Goal: Information Seeking & Learning: Learn about a topic

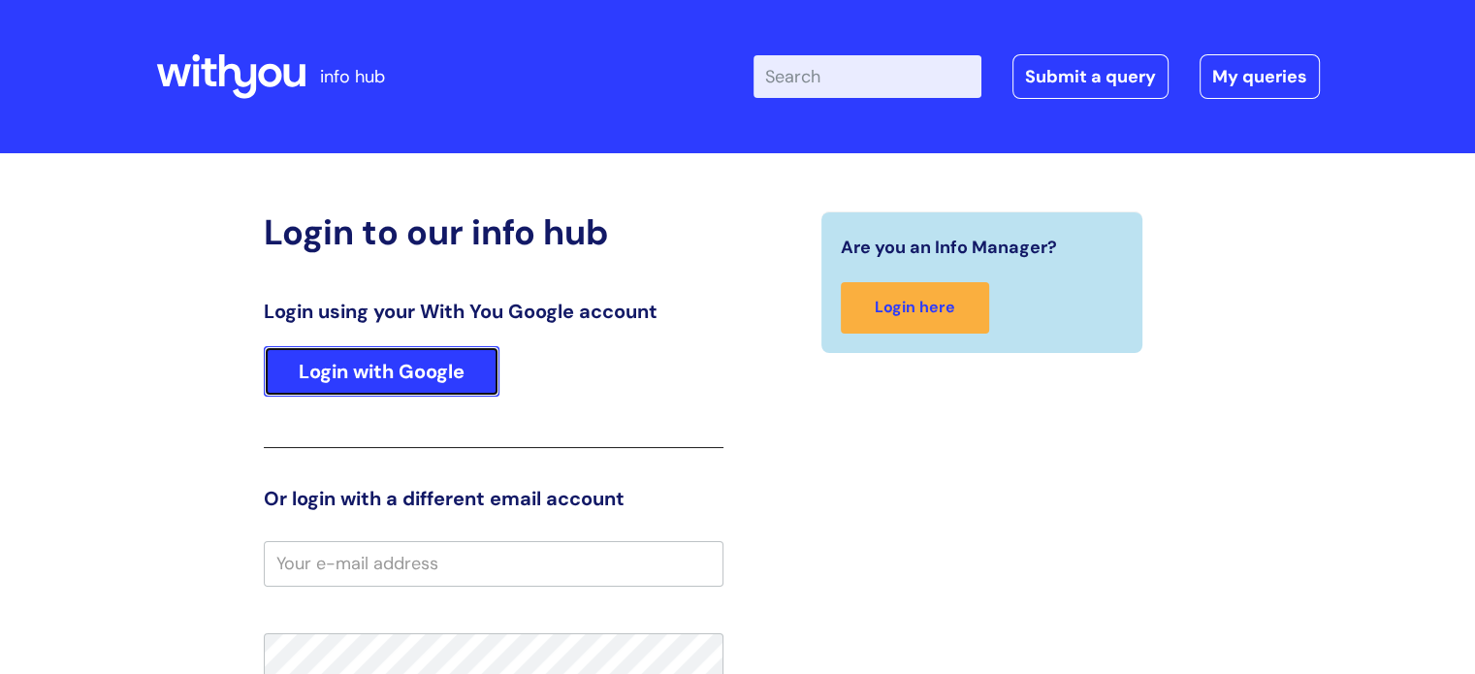
click at [368, 384] on link "Login with Google" at bounding box center [382, 371] width 236 height 50
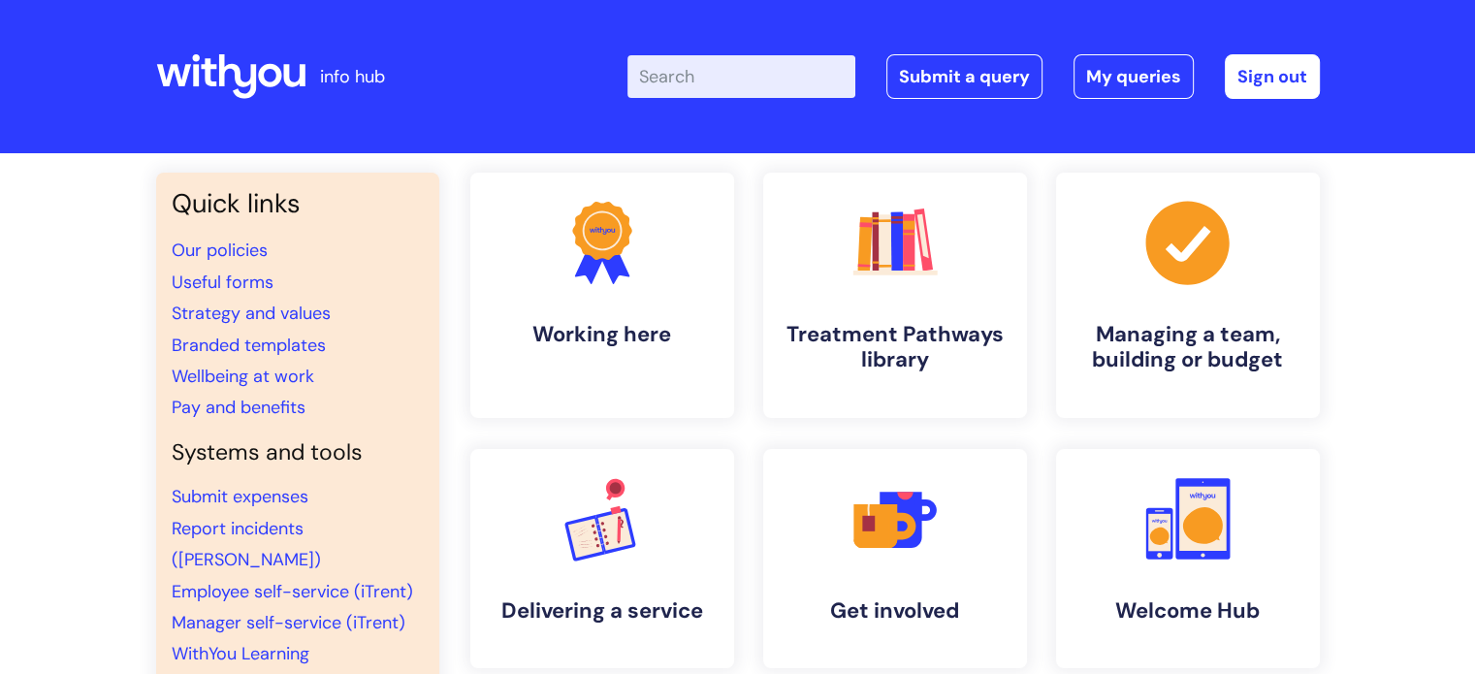
click at [696, 57] on input "Enter your search term here..." at bounding box center [741, 76] width 228 height 43
click at [696, 86] on input "Enter your search term here..." at bounding box center [741, 76] width 228 height 43
type input "eap"
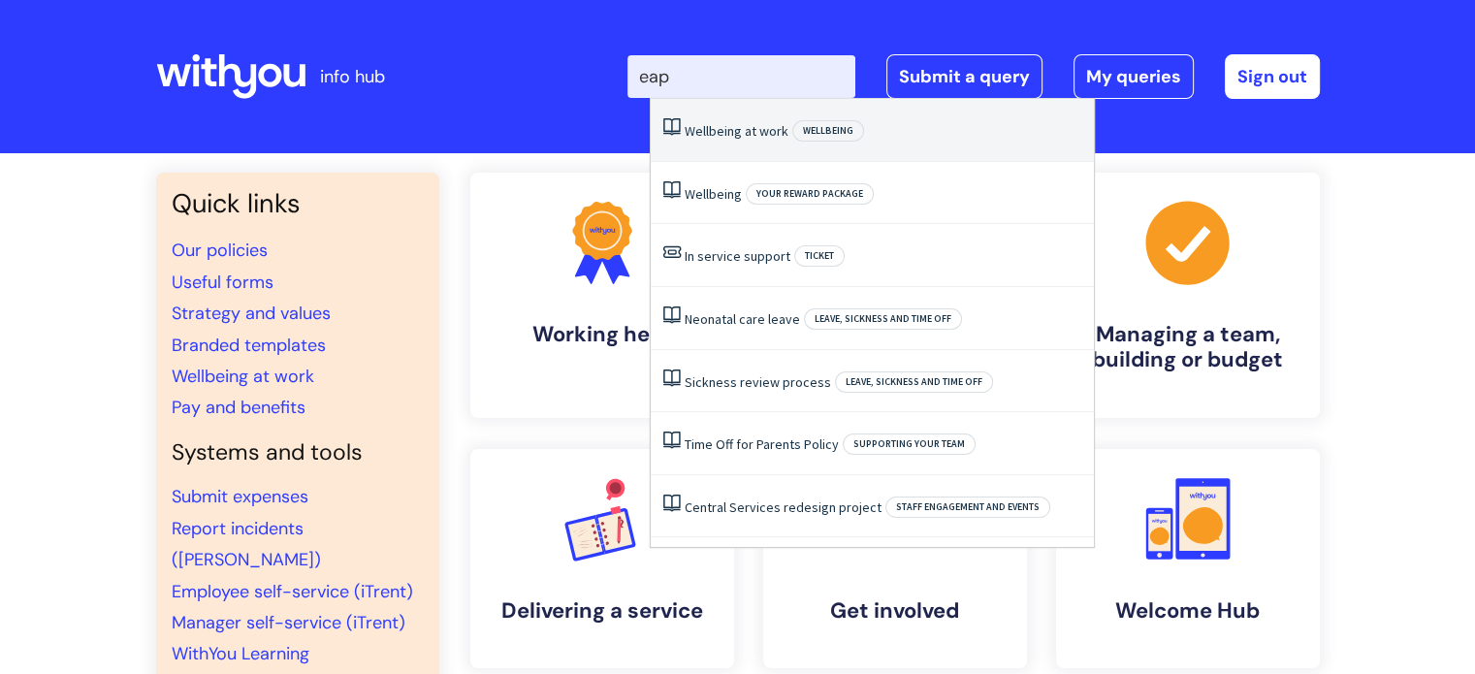
click at [732, 112] on li "Wellbeing at work Wellbeing" at bounding box center [872, 130] width 443 height 63
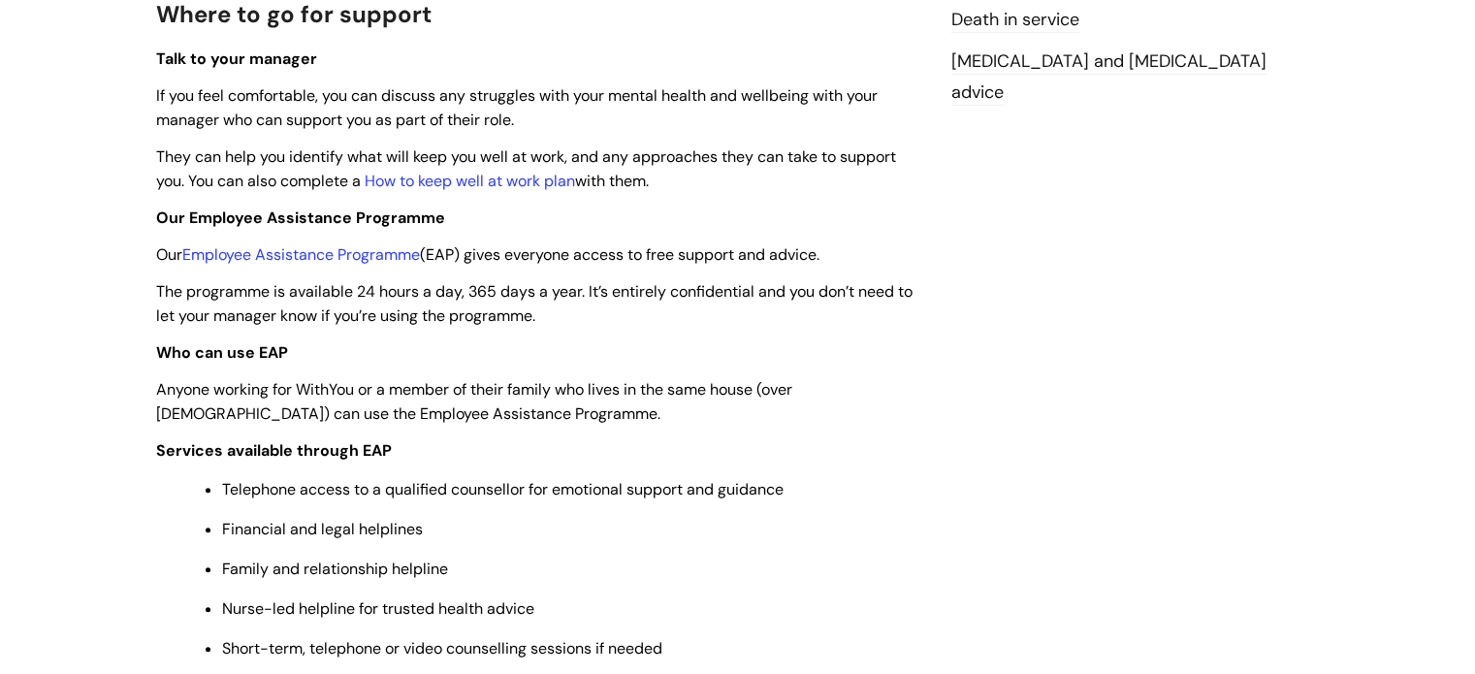
scroll to position [679, 0]
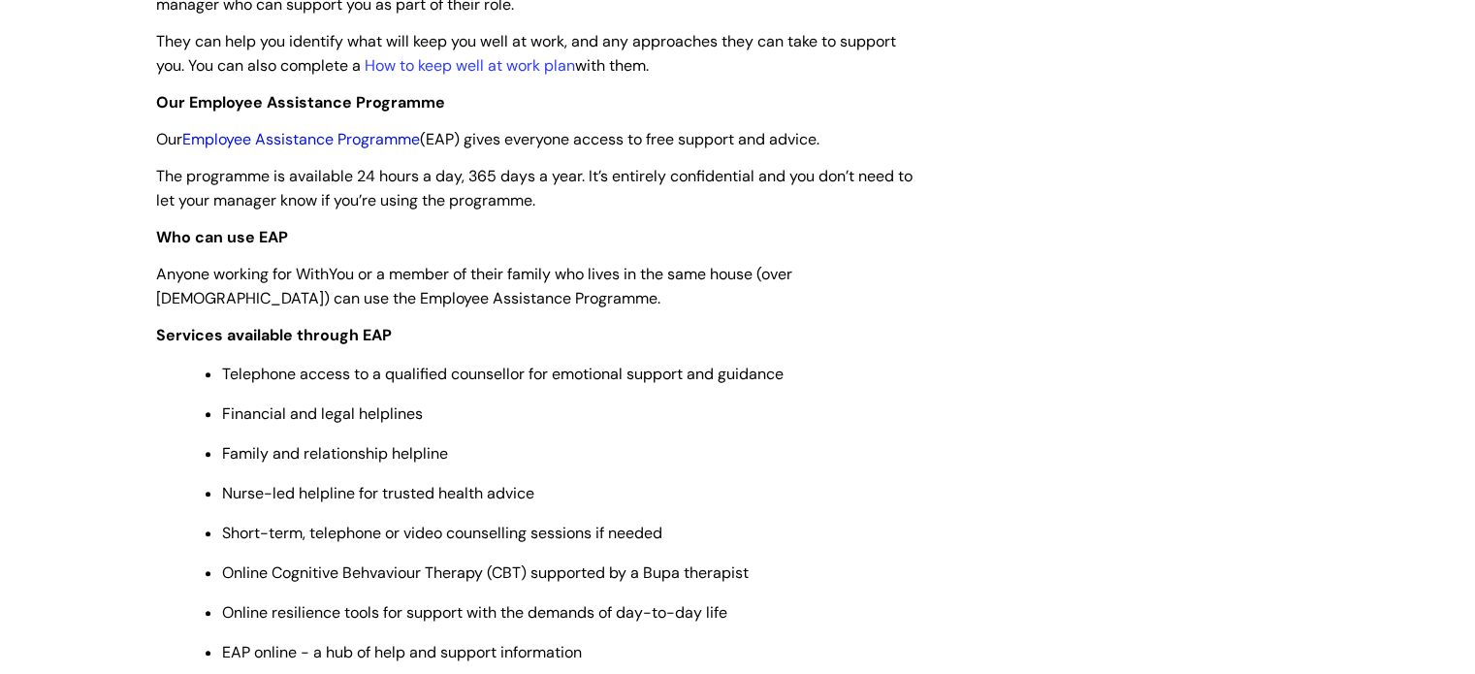
click at [260, 146] on link "Employee Assistance Programme" at bounding box center [301, 139] width 238 height 20
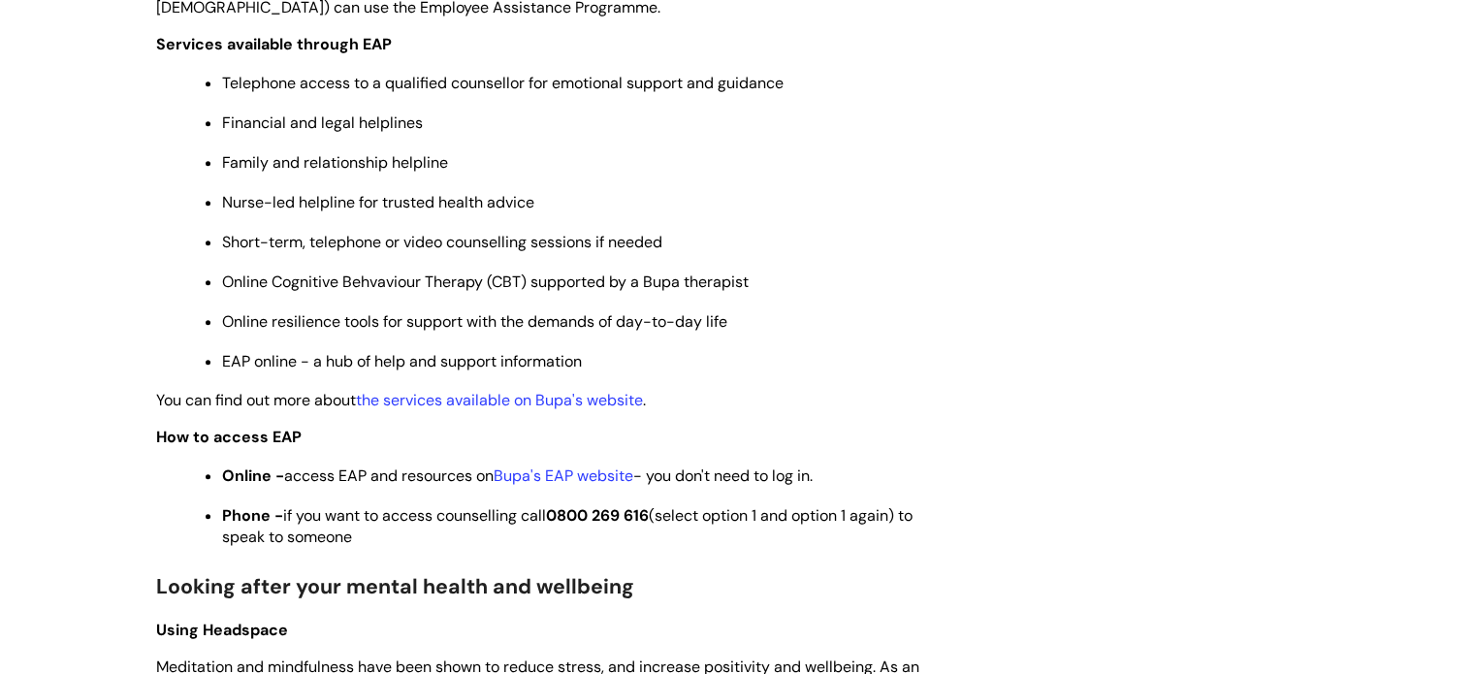
scroll to position [1067, 0]
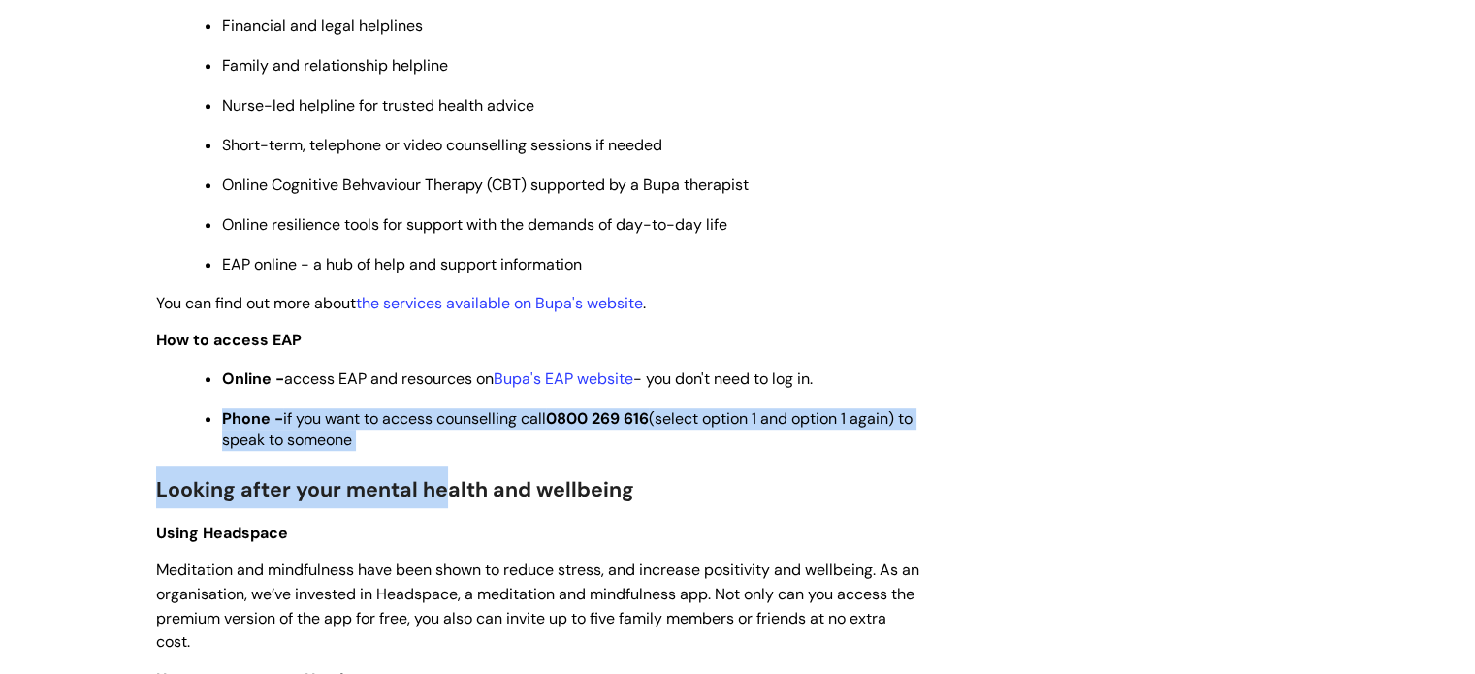
drag, startPoint x: 427, startPoint y: 479, endPoint x: 66, endPoint y: 414, distance: 366.6
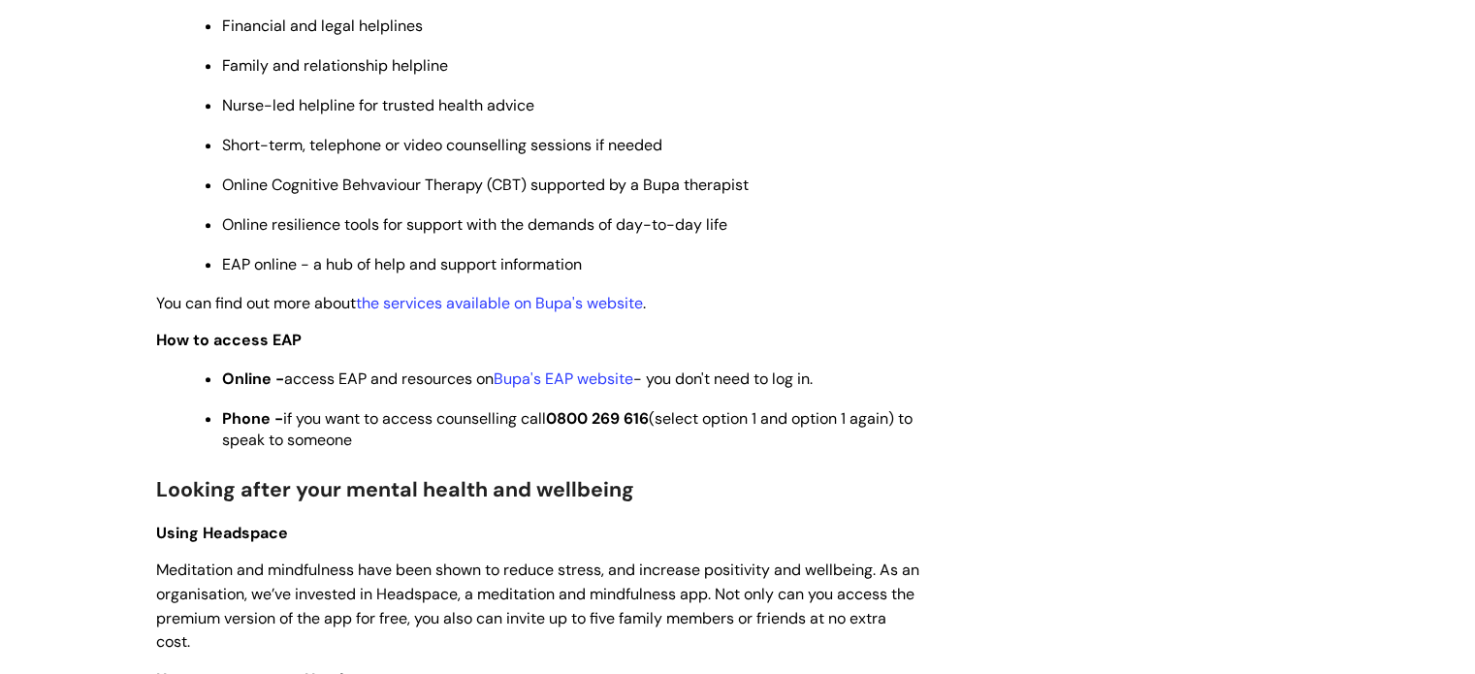
click at [900, 477] on h2 "Looking after your mental health and wellbeing" at bounding box center [539, 487] width 766 height 42
drag, startPoint x: 380, startPoint y: 441, endPoint x: 135, endPoint y: 344, distance: 263.8
copy div "How to access EAP Online - access EAP and resources on Bupa's EAP website - you…"
